Goal: Information Seeking & Learning: Stay updated

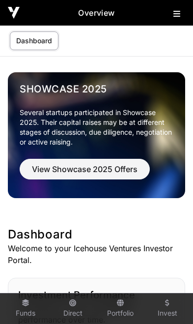
click at [178, 18] on button at bounding box center [180, 12] width 12 height 12
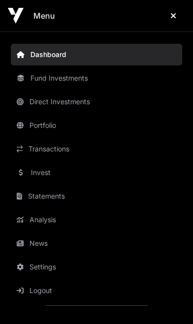
click at [53, 243] on link "News" at bounding box center [97, 244] width 172 height 22
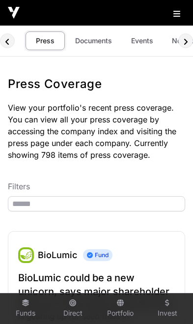
click at [95, 45] on link "Documents" at bounding box center [94, 40] width 50 height 19
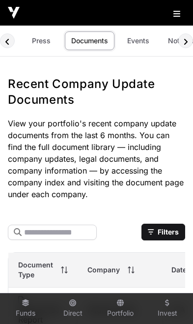
click at [137, 46] on link "Events" at bounding box center [137, 40] width 39 height 19
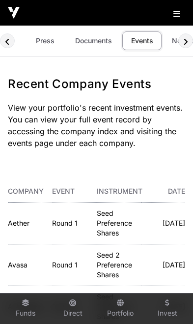
click at [45, 41] on link "Press" at bounding box center [45, 40] width 39 height 19
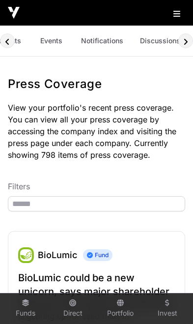
scroll to position [0, 90]
click at [155, 43] on link "Discussions" at bounding box center [161, 40] width 53 height 19
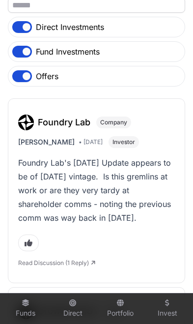
scroll to position [164, 0]
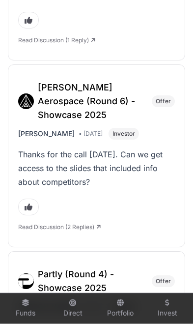
scroll to position [1129, 0]
